Goal: Information Seeking & Learning: Find specific fact

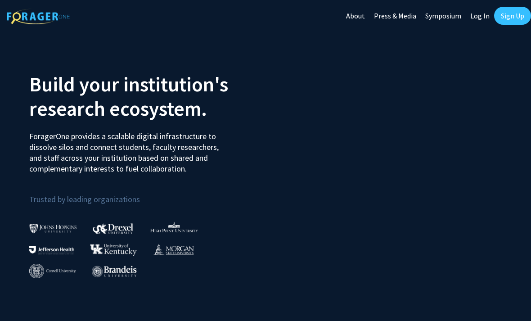
click at [517, 17] on link "Sign Up" at bounding box center [512, 16] width 37 height 18
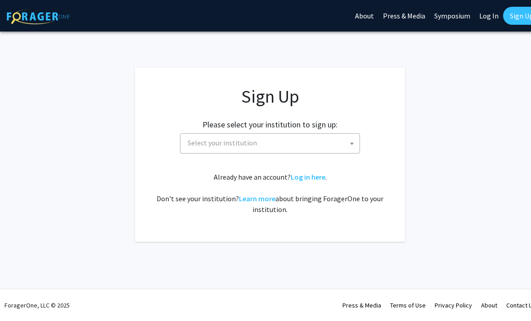
click at [482, 21] on link "Log In" at bounding box center [489, 15] width 28 height 31
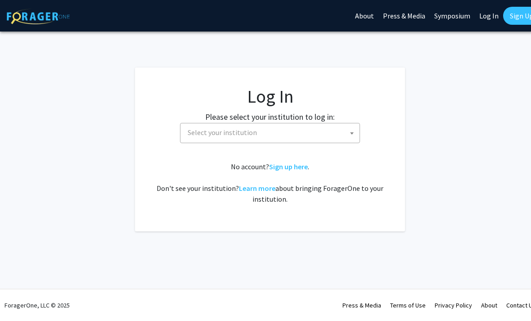
click at [486, 21] on link "Log In" at bounding box center [489, 15] width 28 height 31
click at [344, 133] on span "Select your institution" at bounding box center [271, 132] width 175 height 18
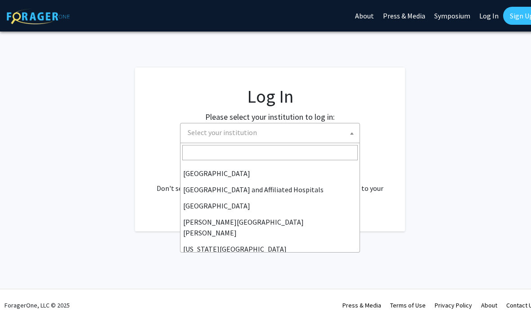
scroll to position [126, 0]
select select "1"
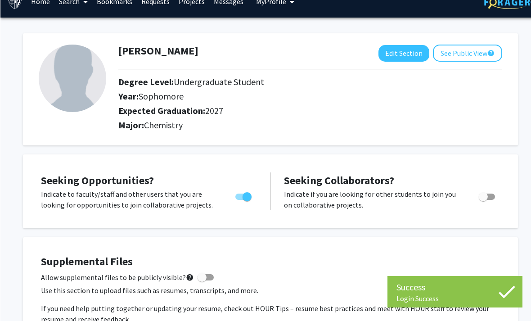
scroll to position [15, 0]
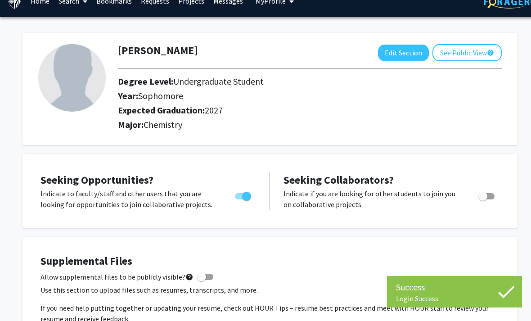
click at [450, 175] on div "Seeking Collaborators? Indicate if you are looking for other students to join y…" at bounding box center [391, 191] width 216 height 38
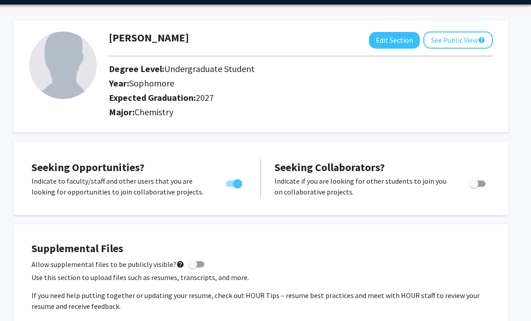
scroll to position [0, 9]
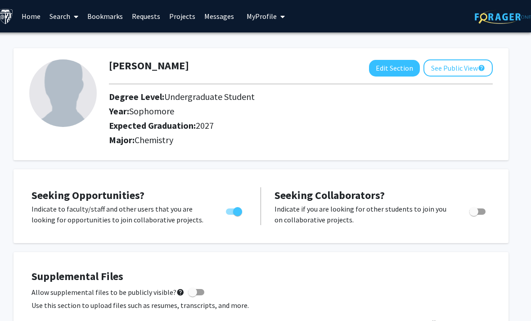
click at [62, 18] on link "Search" at bounding box center [64, 15] width 38 height 31
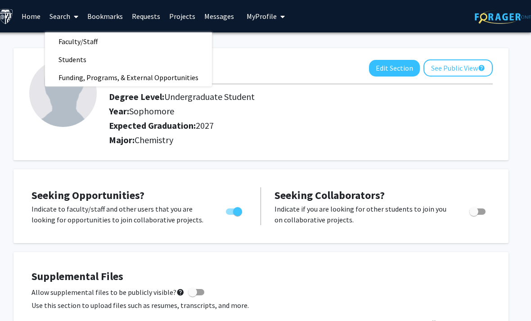
click at [62, 39] on span "Faculty/Staff" at bounding box center [78, 41] width 66 height 18
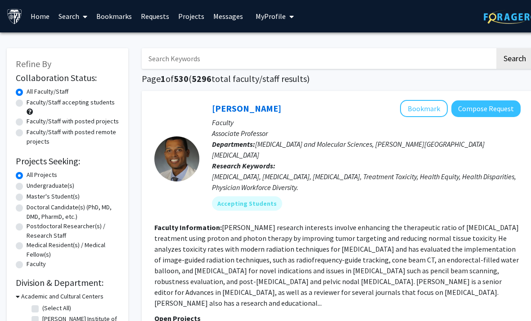
click at [171, 55] on input "Search Keywords" at bounding box center [318, 58] width 353 height 21
type input "[PERSON_NAME]"
click at [514, 58] on button "Search" at bounding box center [514, 58] width 37 height 21
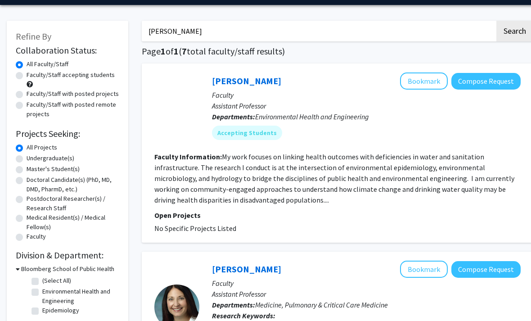
scroll to position [27, 0]
click at [258, 77] on link "[PERSON_NAME]" at bounding box center [246, 80] width 69 height 11
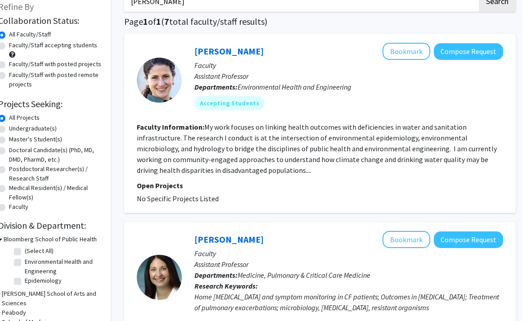
scroll to position [0, 9]
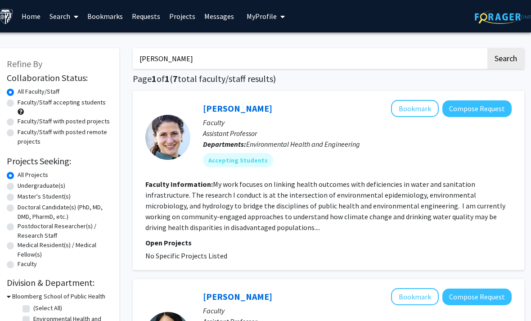
click at [476, 54] on input "[PERSON_NAME]" at bounding box center [309, 58] width 353 height 21
type input "N"
type input "Chemistry"
click at [505, 58] on button "Search" at bounding box center [505, 58] width 37 height 21
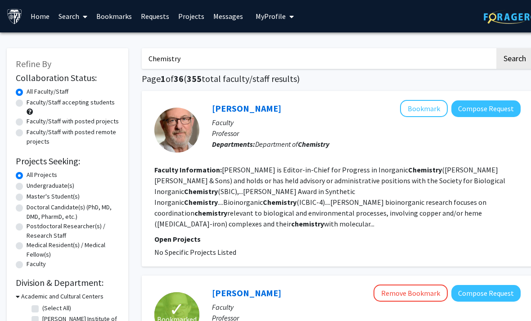
click at [27, 103] on label "Faculty/Staff accepting students" at bounding box center [71, 102] width 88 height 9
click at [27, 103] on input "Faculty/Staff accepting students" at bounding box center [30, 101] width 6 height 6
radio input "true"
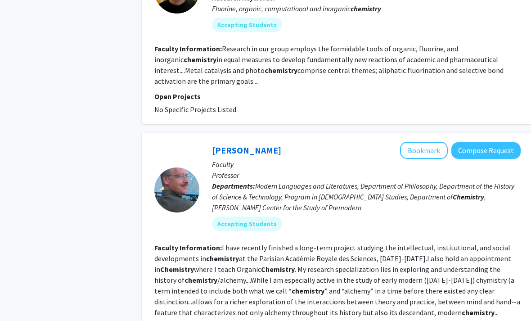
scroll to position [1858, 0]
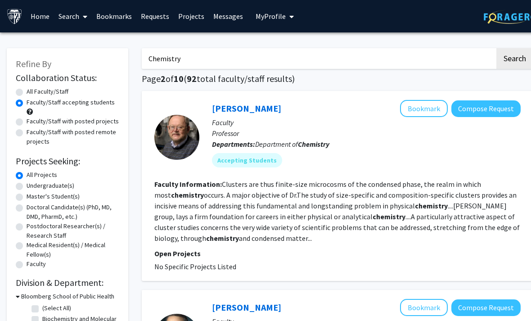
click at [252, 107] on link "[PERSON_NAME]" at bounding box center [246, 108] width 69 height 11
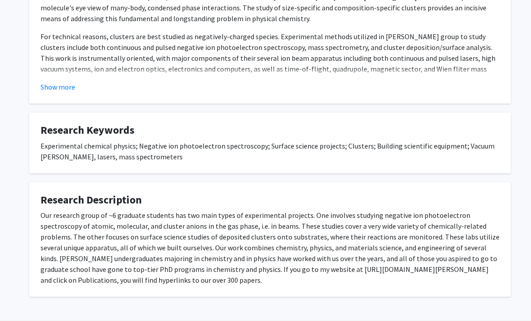
scroll to position [222, 0]
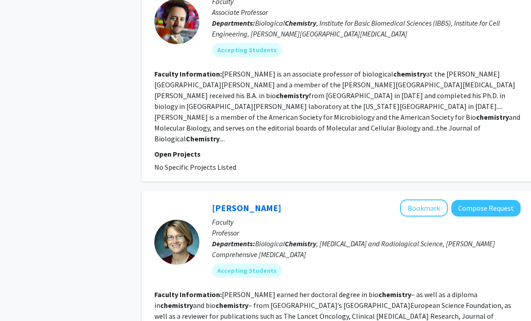
scroll to position [1733, 0]
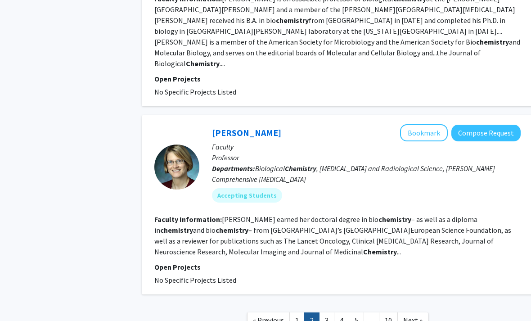
click at [329, 312] on link "3" at bounding box center [326, 320] width 15 height 16
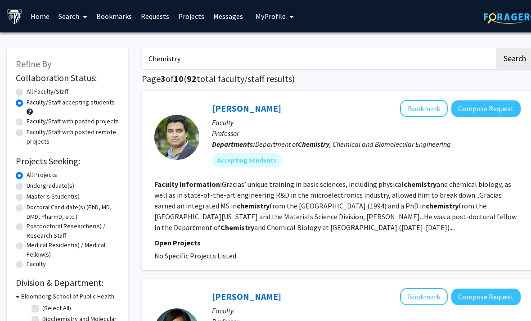
click at [27, 91] on label "All Faculty/Staff" at bounding box center [48, 91] width 42 height 9
click at [27, 91] on input "All Faculty/Staff" at bounding box center [30, 90] width 6 height 6
radio input "true"
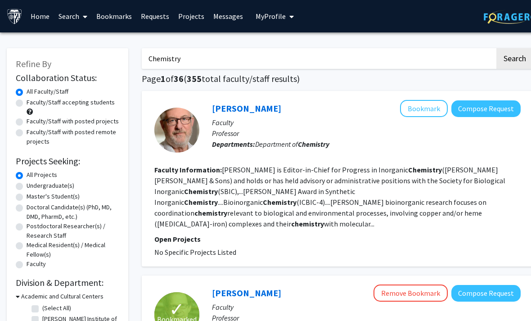
click at [216, 105] on link "[PERSON_NAME]" at bounding box center [246, 108] width 69 height 11
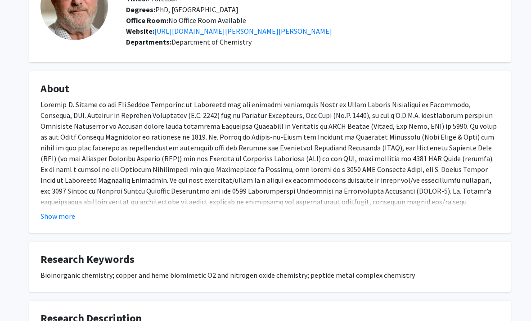
scroll to position [83, 0]
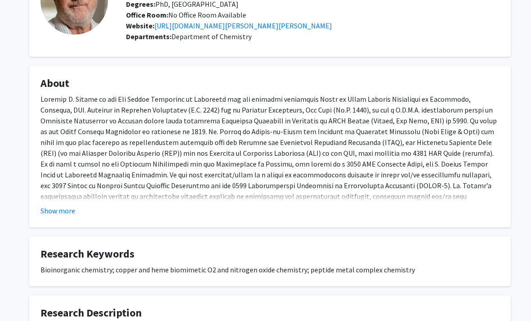
click at [53, 206] on button "Show more" at bounding box center [57, 210] width 35 height 11
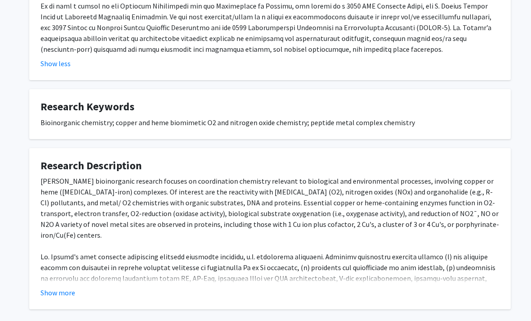
scroll to position [255, 0]
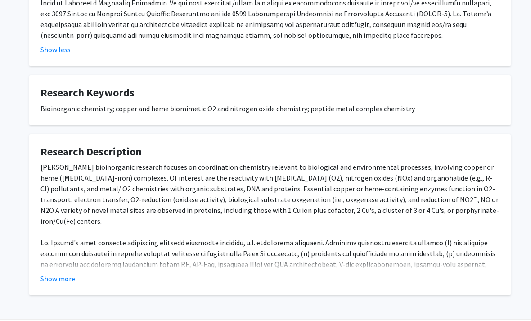
click at [56, 273] on button "Show more" at bounding box center [57, 278] width 35 height 11
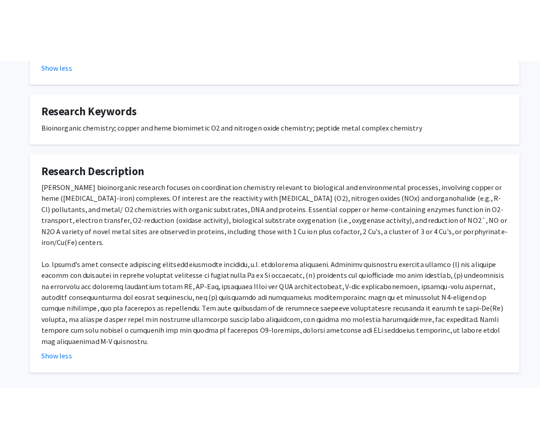
scroll to position [296, 0]
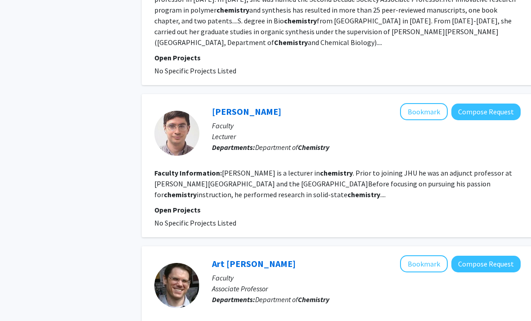
scroll to position [1536, 0]
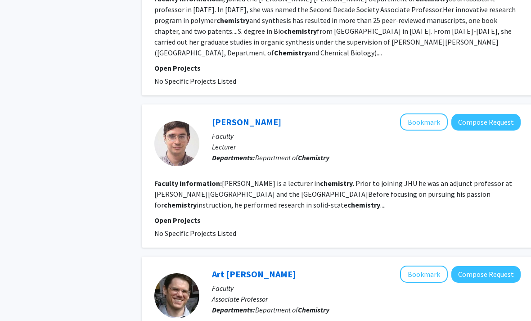
click at [220, 116] on link "[PERSON_NAME]" at bounding box center [246, 121] width 69 height 11
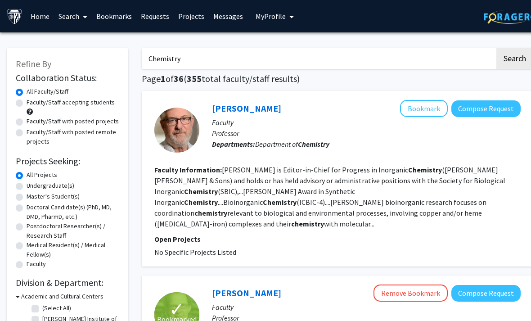
click at [417, 67] on input "Chemistry" at bounding box center [318, 58] width 353 height 21
type input "C"
type input "[PERSON_NAME]"
click at [514, 58] on button "Search" at bounding box center [514, 58] width 37 height 21
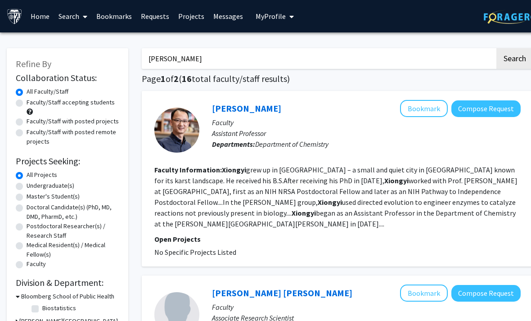
click at [260, 107] on link "[PERSON_NAME]" at bounding box center [246, 108] width 69 height 11
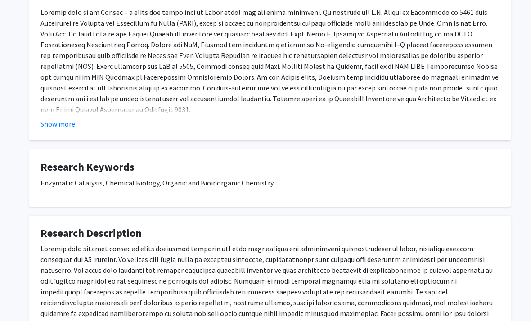
scroll to position [30, 0]
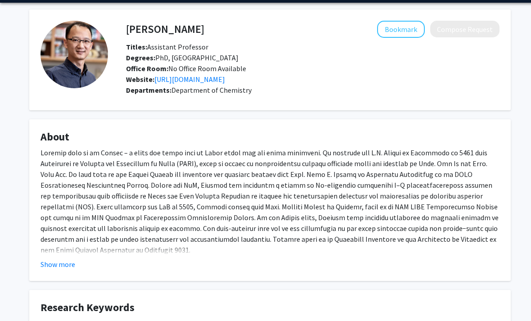
click at [199, 77] on link "[URL][DOMAIN_NAME]" at bounding box center [189, 79] width 71 height 9
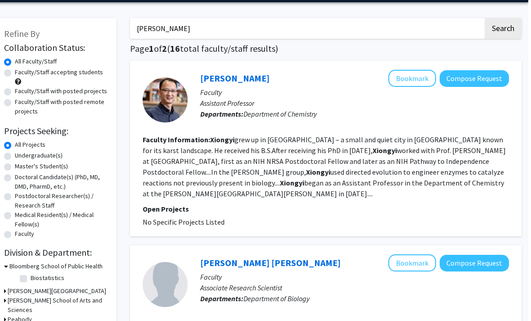
scroll to position [0, 9]
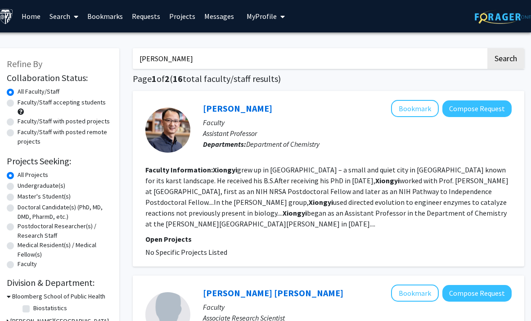
click at [474, 57] on input "[PERSON_NAME]" at bounding box center [309, 58] width 353 height 21
type input "X"
type input "[PERSON_NAME]"
click at [505, 58] on button "Search" at bounding box center [505, 58] width 37 height 21
